Goal: Download file/media

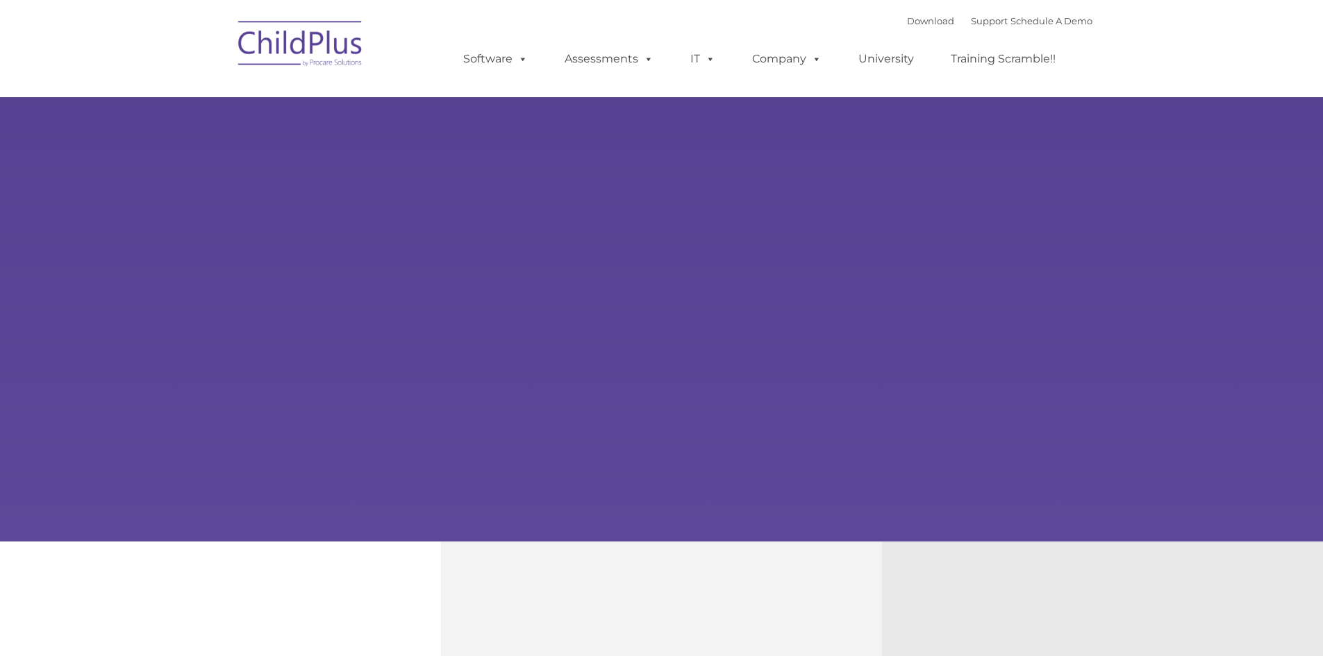
type input ""
select select "MEDIUM"
type input ""
select select "MEDIUM"
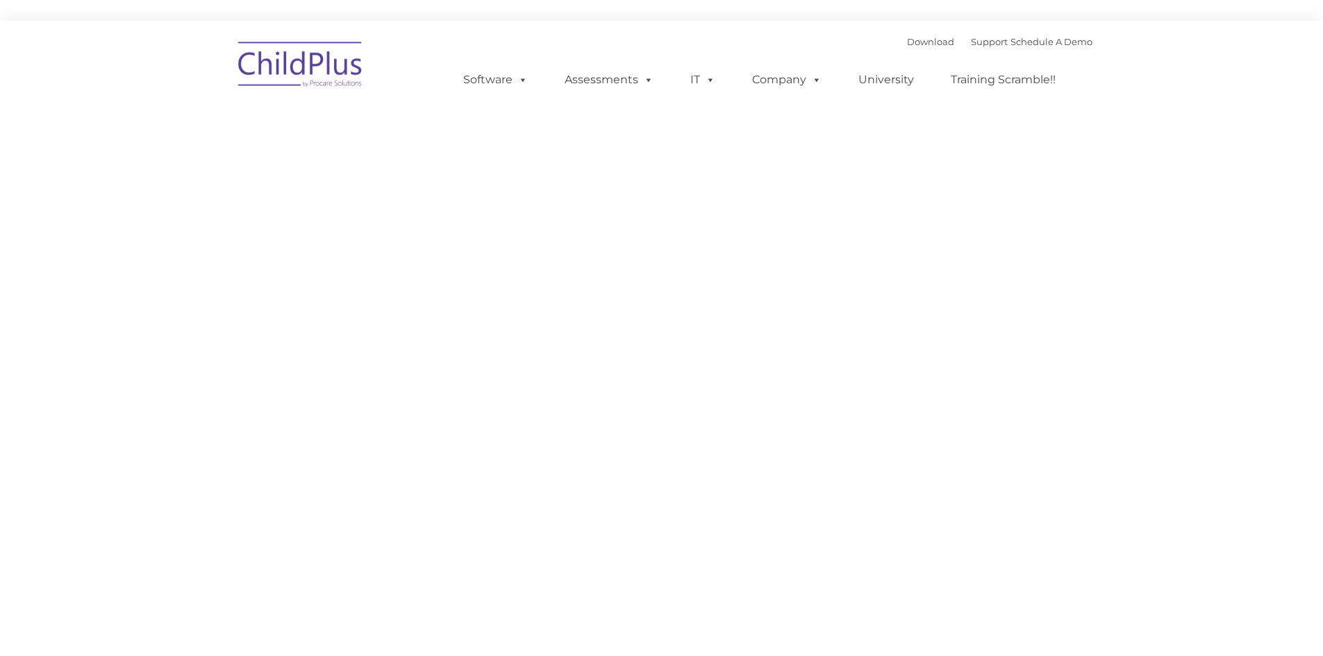
type input ""
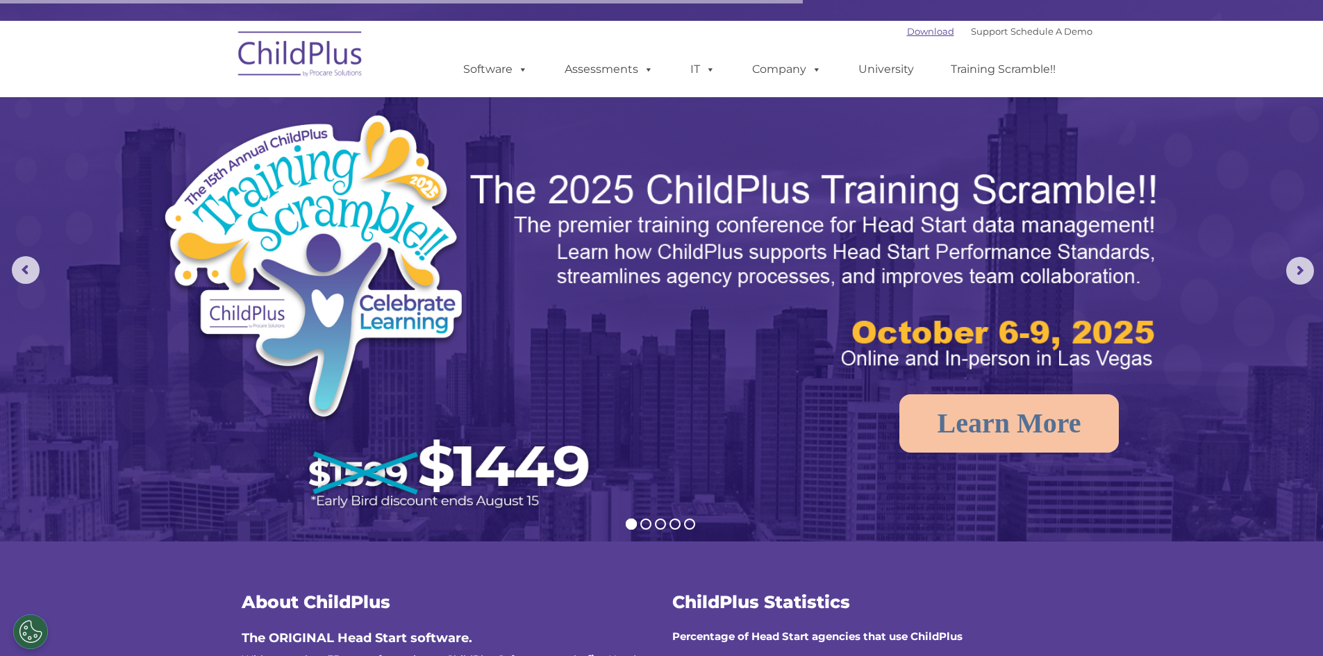
click at [907, 33] on link "Download" at bounding box center [930, 31] width 47 height 11
